Goal: Information Seeking & Learning: Find specific page/section

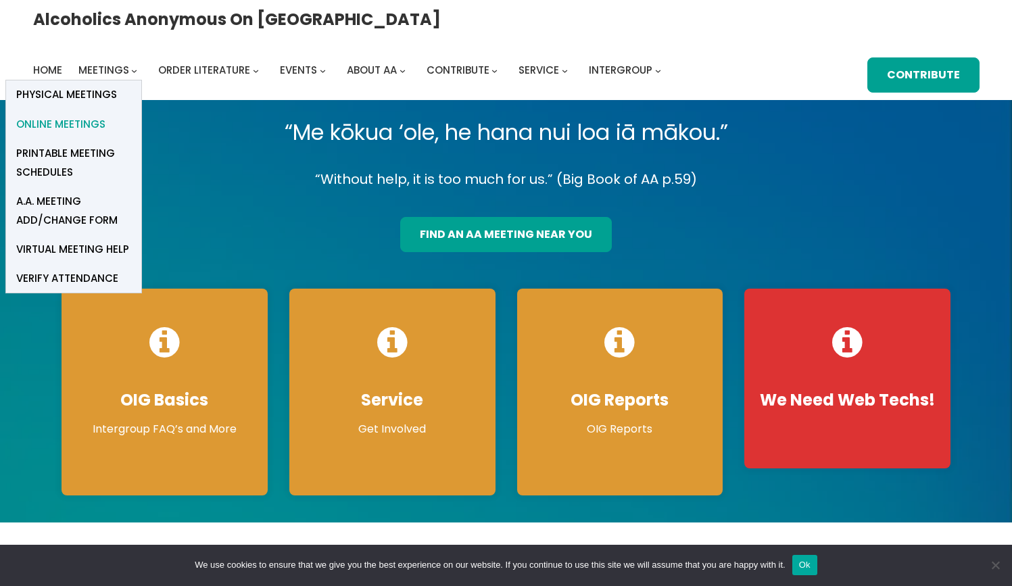
click at [105, 115] on span "Online Meetings" at bounding box center [60, 124] width 89 height 19
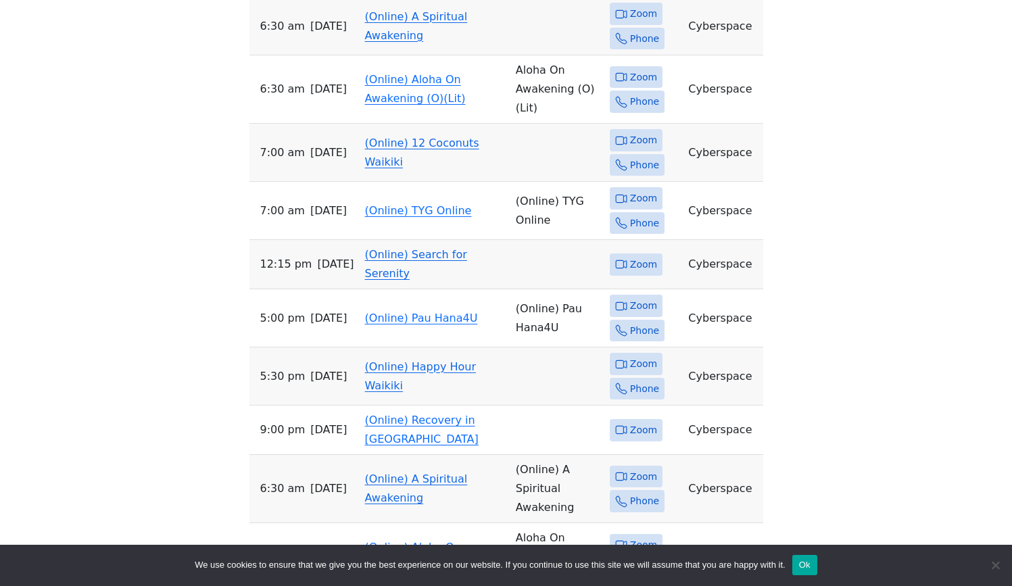
scroll to position [800, 0]
click at [817, 564] on button "Ok" at bounding box center [804, 565] width 25 height 20
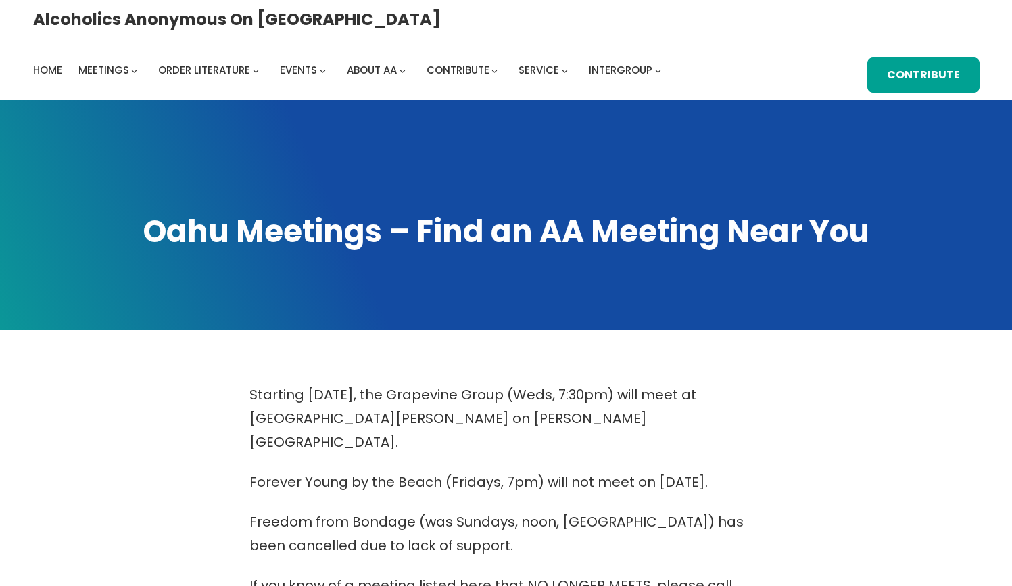
scroll to position [0, 0]
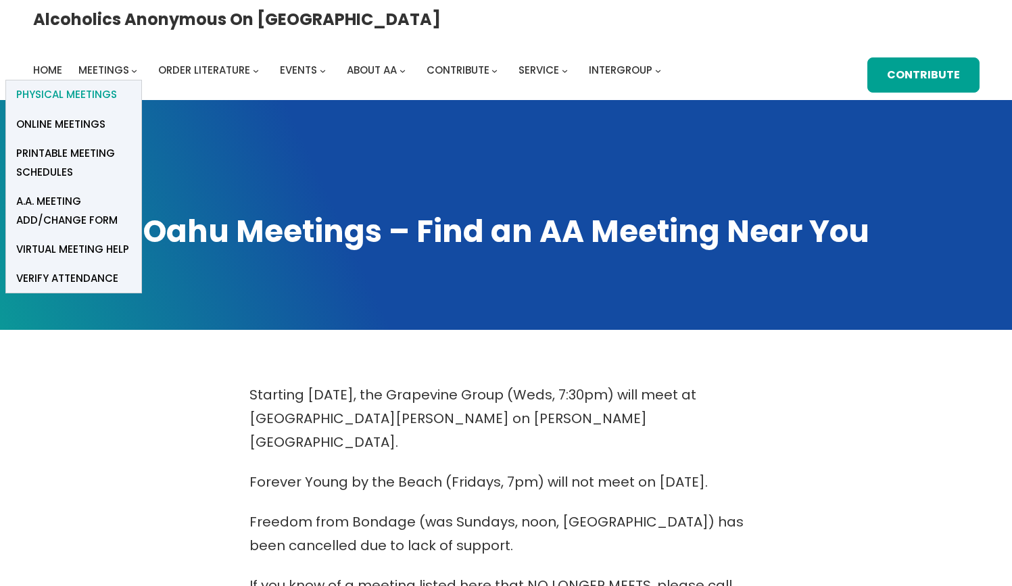
click at [117, 85] on span "Physical Meetings" at bounding box center [66, 94] width 101 height 19
click at [105, 115] on span "Online Meetings" at bounding box center [60, 124] width 89 height 19
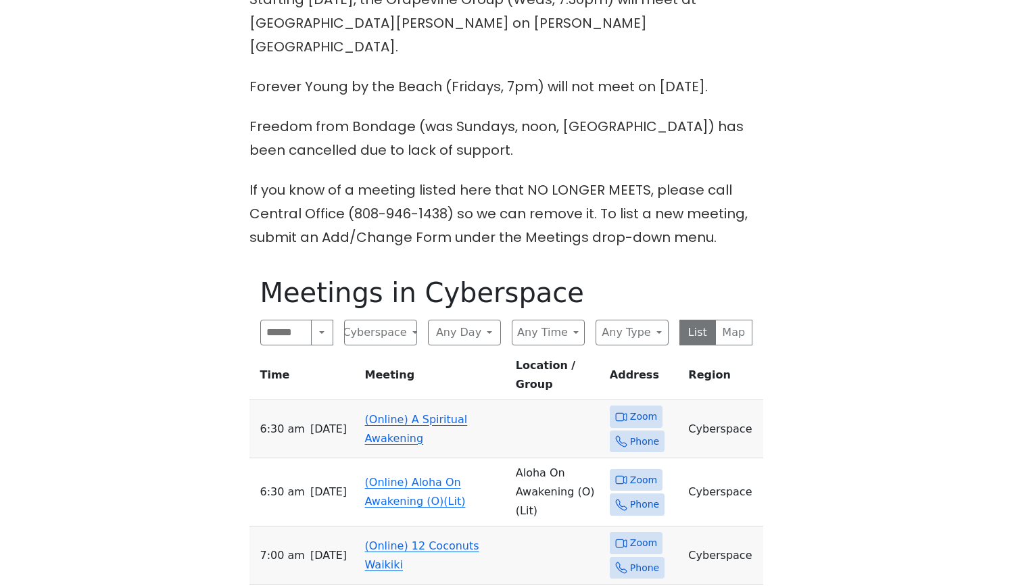
scroll to position [397, 0]
click at [394, 399] on td "(Online) A Spiritual Awakening" at bounding box center [435, 428] width 151 height 58
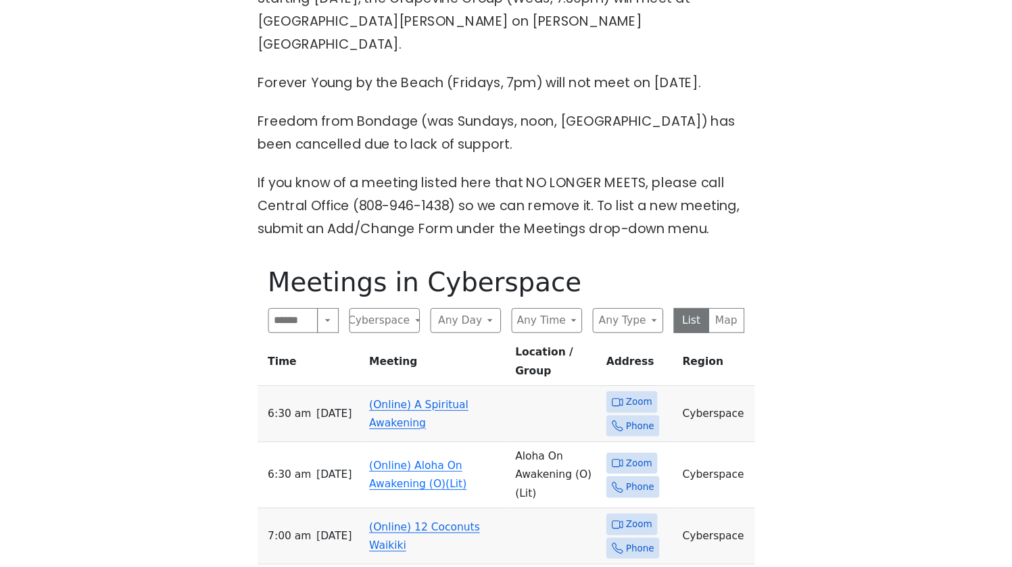
scroll to position [637, 0]
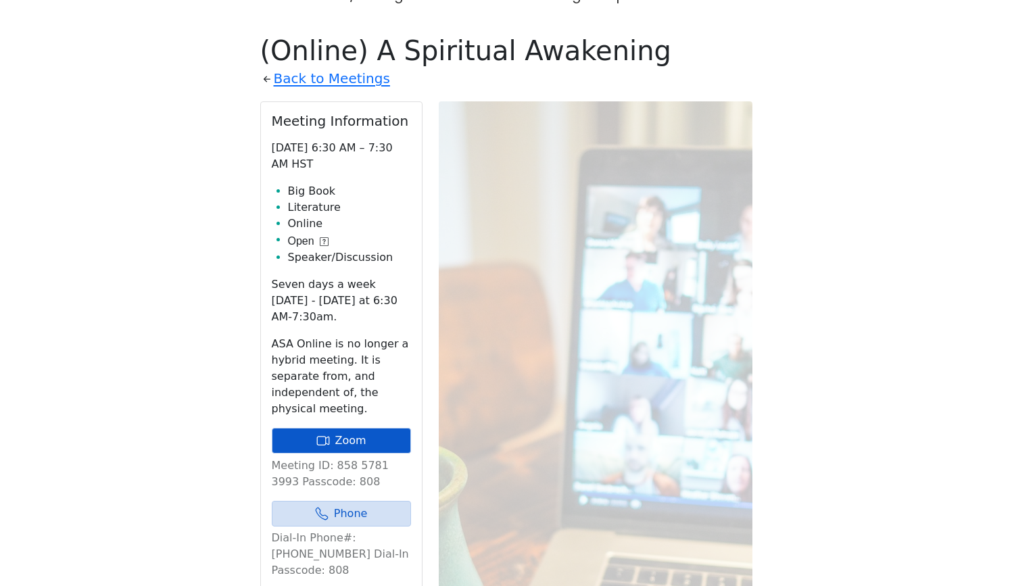
click at [353, 428] on link "Zoom" at bounding box center [341, 441] width 139 height 26
